Goal: Find specific page/section: Find specific page/section

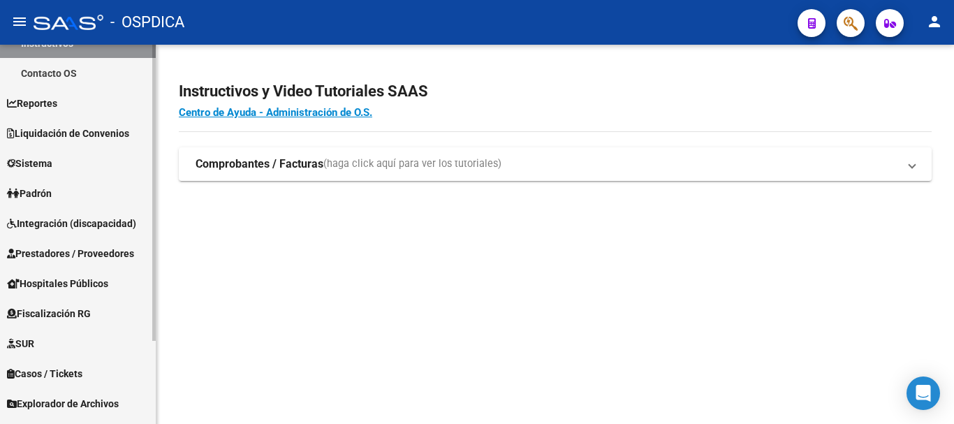
scroll to position [107, 0]
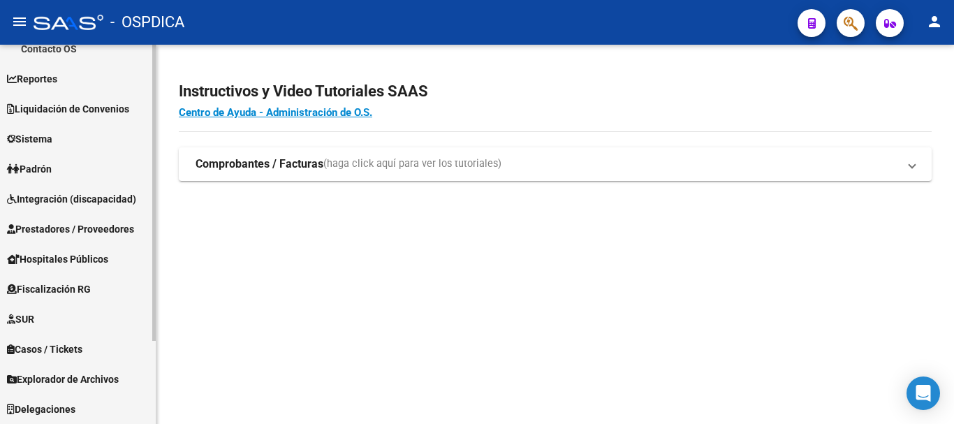
click at [64, 173] on link "Padrón" at bounding box center [78, 169] width 156 height 30
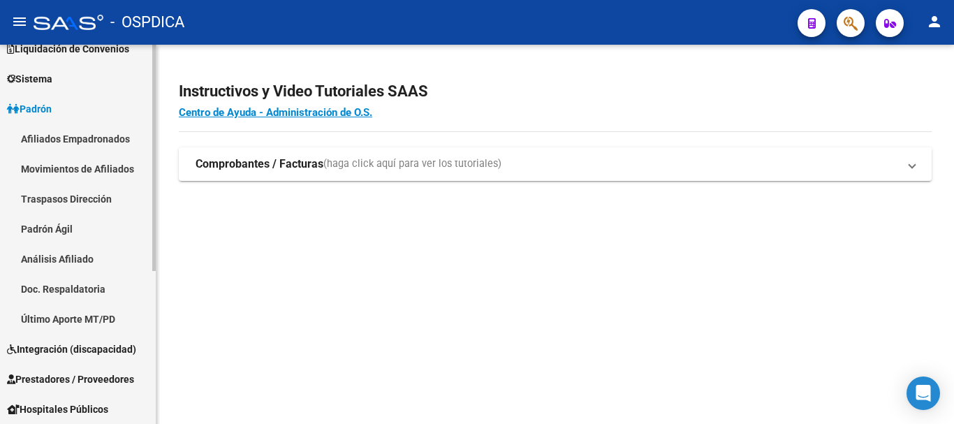
click at [82, 267] on link "Análisis Afiliado" at bounding box center [78, 259] width 156 height 30
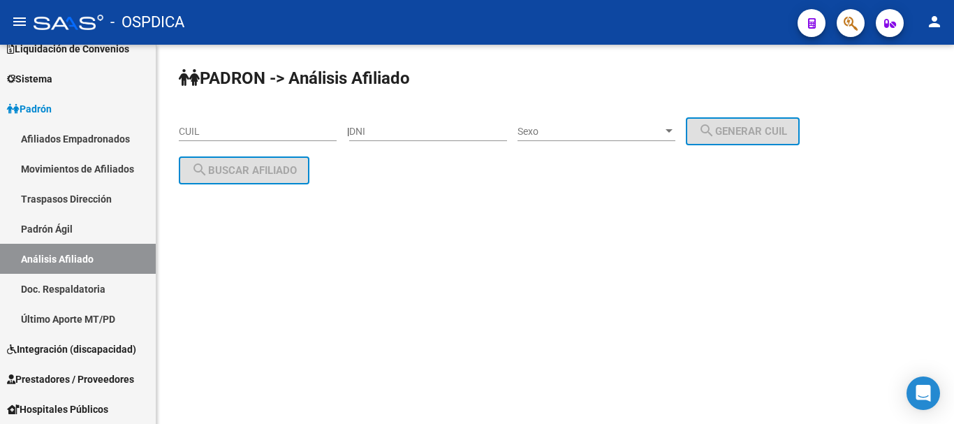
drag, startPoint x: 418, startPoint y: 134, endPoint x: 461, endPoint y: 128, distance: 43.8
click at [426, 130] on input "DNI" at bounding box center [428, 132] width 158 height 12
paste input "94868804"
type input "94868804"
click at [583, 127] on span "Sexo" at bounding box center [590, 132] width 145 height 12
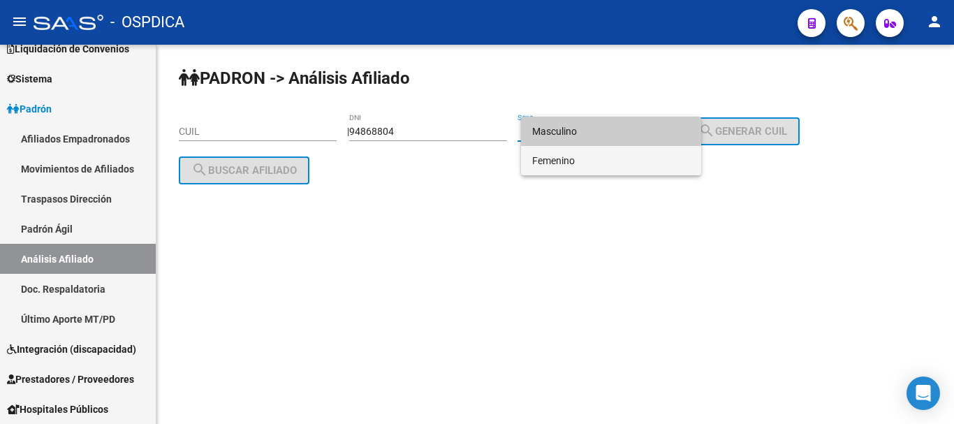
click at [585, 152] on span "Femenino" at bounding box center [611, 160] width 158 height 29
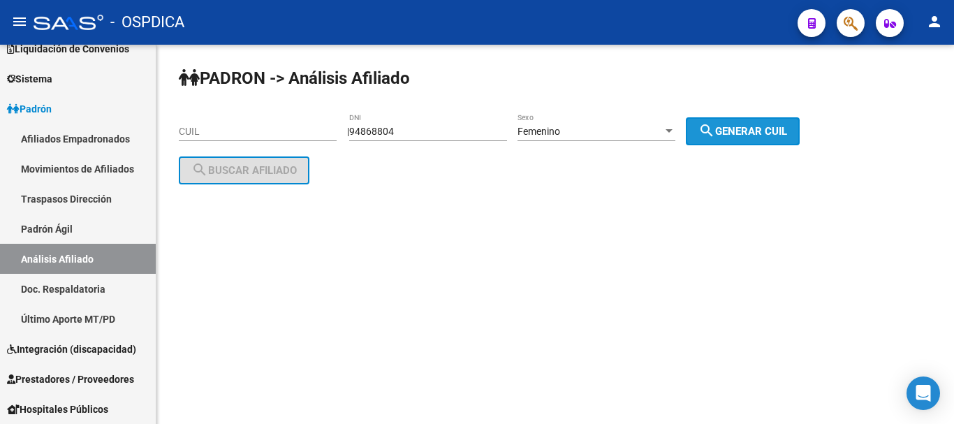
click at [713, 130] on mat-icon "search" at bounding box center [707, 130] width 17 height 17
type input "27-94868804-8"
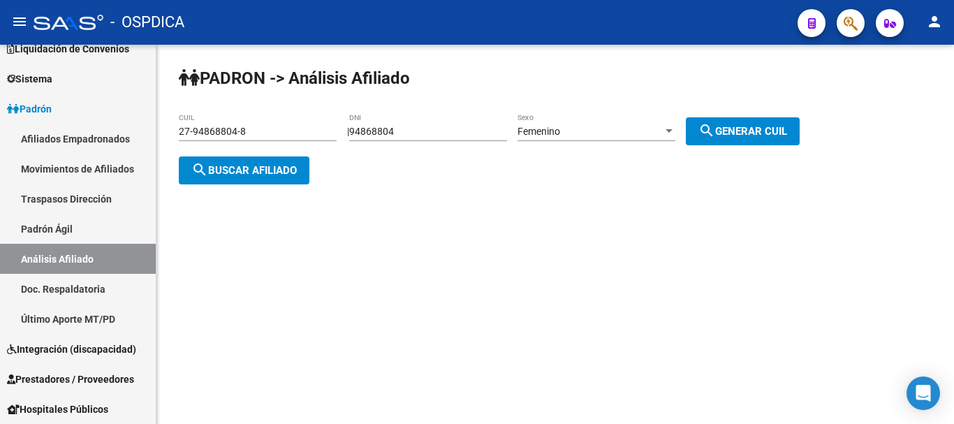
click at [252, 169] on span "search Buscar afiliado" at bounding box center [244, 170] width 106 height 13
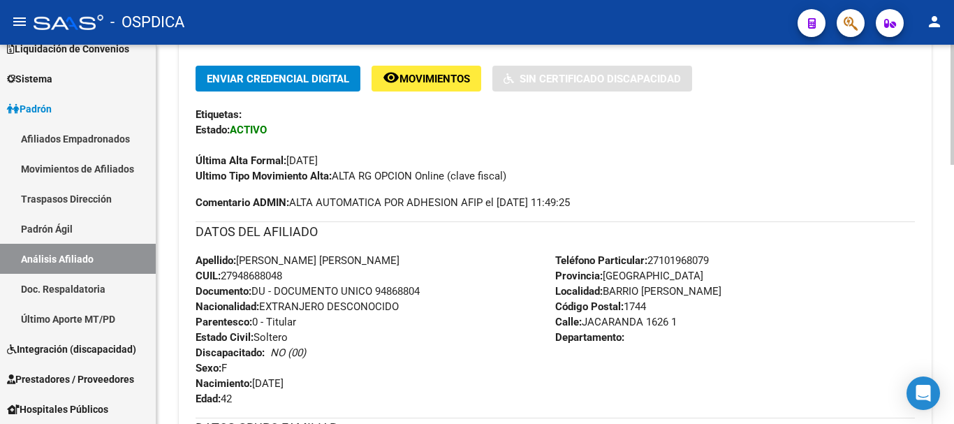
scroll to position [255, 0]
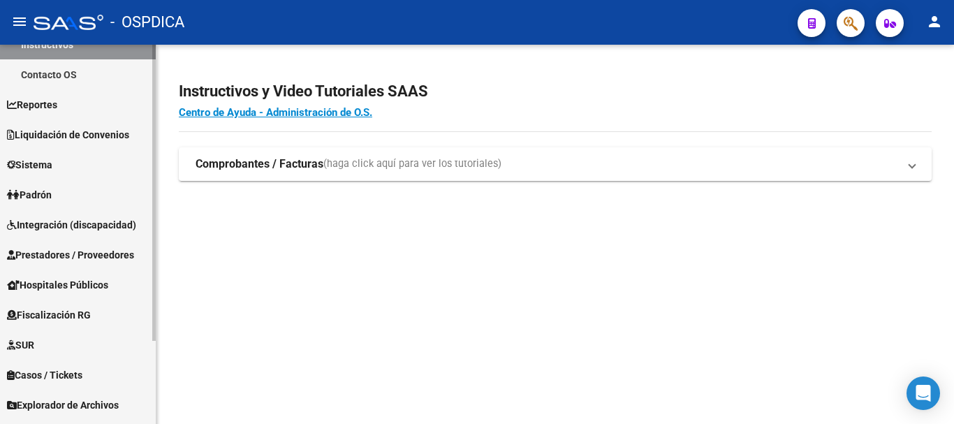
scroll to position [107, 0]
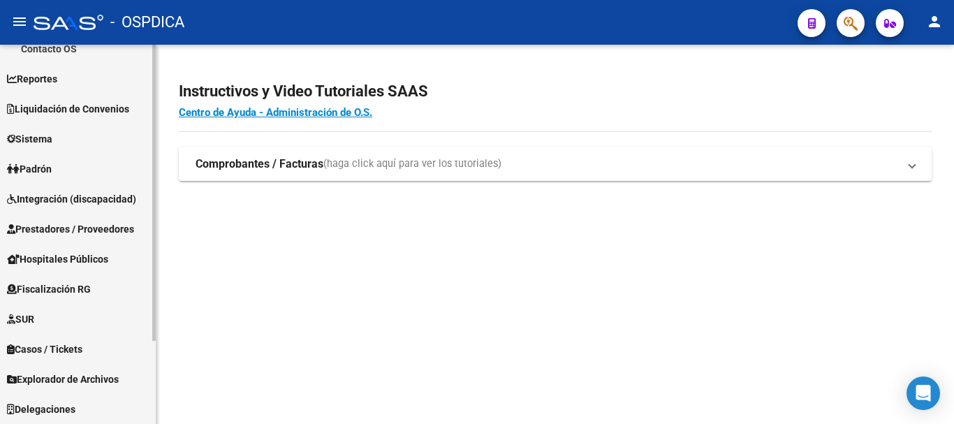
click at [65, 173] on link "Padrón" at bounding box center [78, 169] width 156 height 30
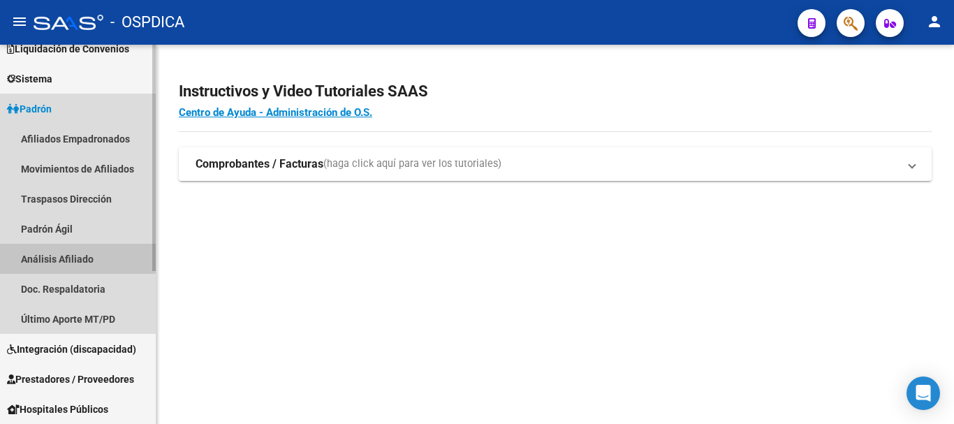
click at [70, 252] on link "Análisis Afiliado" at bounding box center [78, 259] width 156 height 30
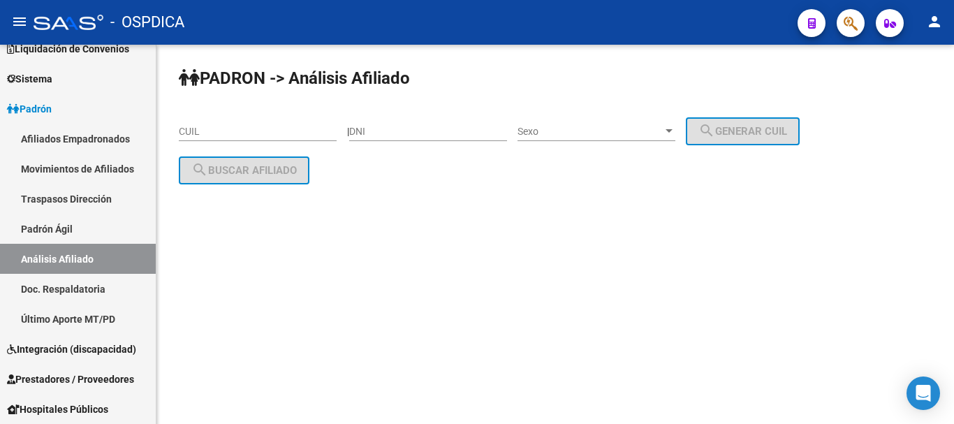
drag, startPoint x: 486, startPoint y: 124, endPoint x: 493, endPoint y: 122, distance: 7.8
click at [488, 122] on div "DNI" at bounding box center [428, 127] width 158 height 28
paste input "46892276"
type input "46892276"
click at [574, 120] on div "Sexo Sexo" at bounding box center [597, 127] width 158 height 28
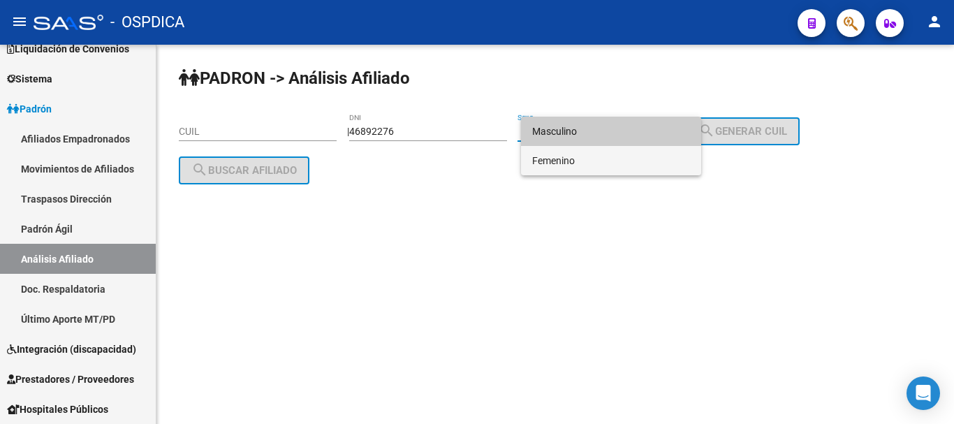
click at [595, 161] on span "Femenino" at bounding box center [611, 160] width 158 height 29
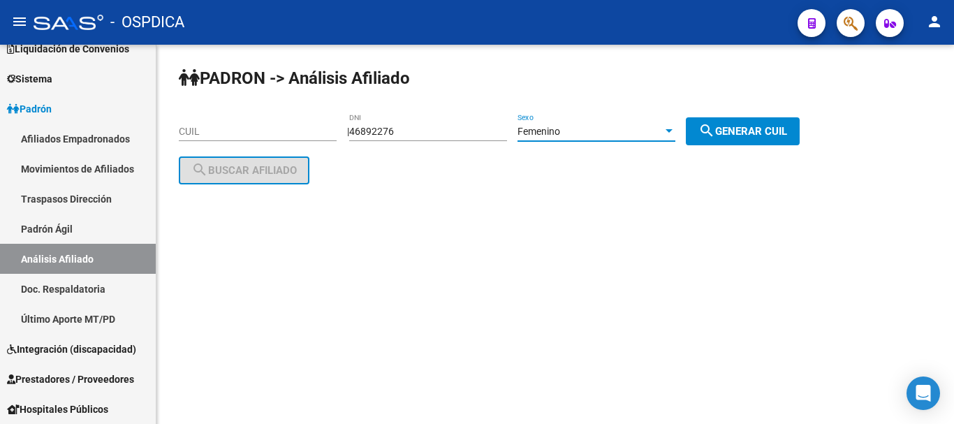
click at [715, 128] on mat-icon "search" at bounding box center [707, 130] width 17 height 17
type input "27-46892276-8"
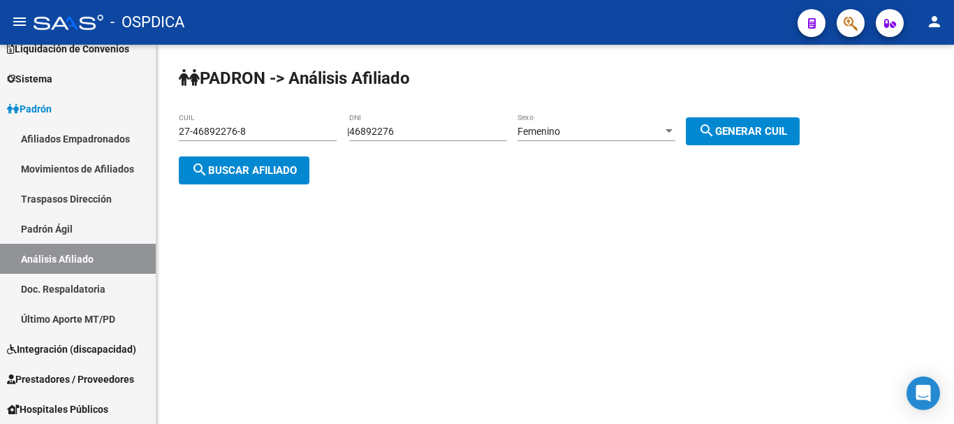
click at [255, 176] on button "search Buscar afiliado" at bounding box center [244, 171] width 131 height 28
